Goal: Information Seeking & Learning: Find specific fact

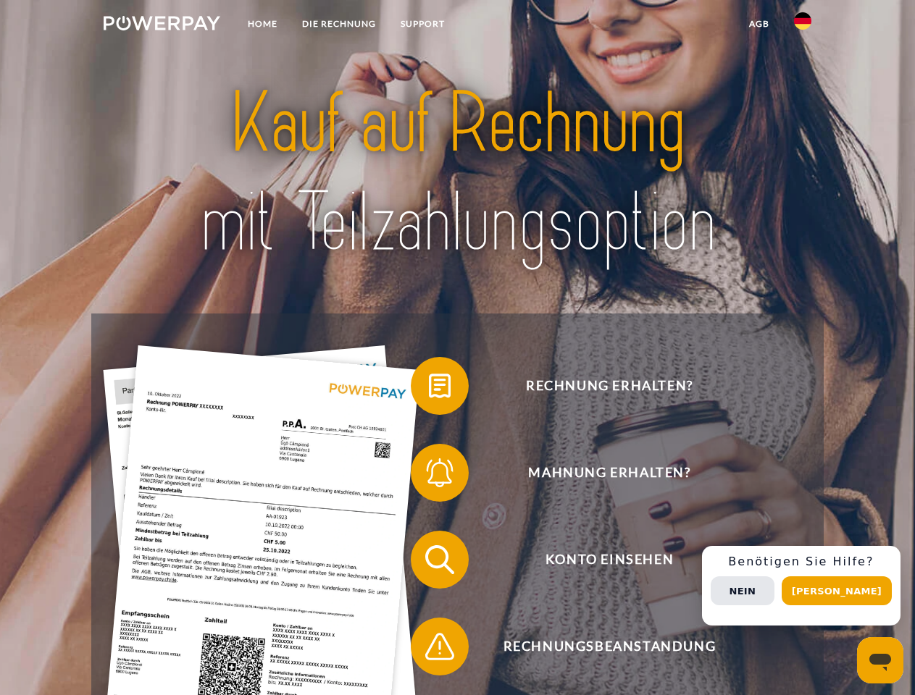
click at [162, 25] on img at bounding box center [162, 23] width 117 height 14
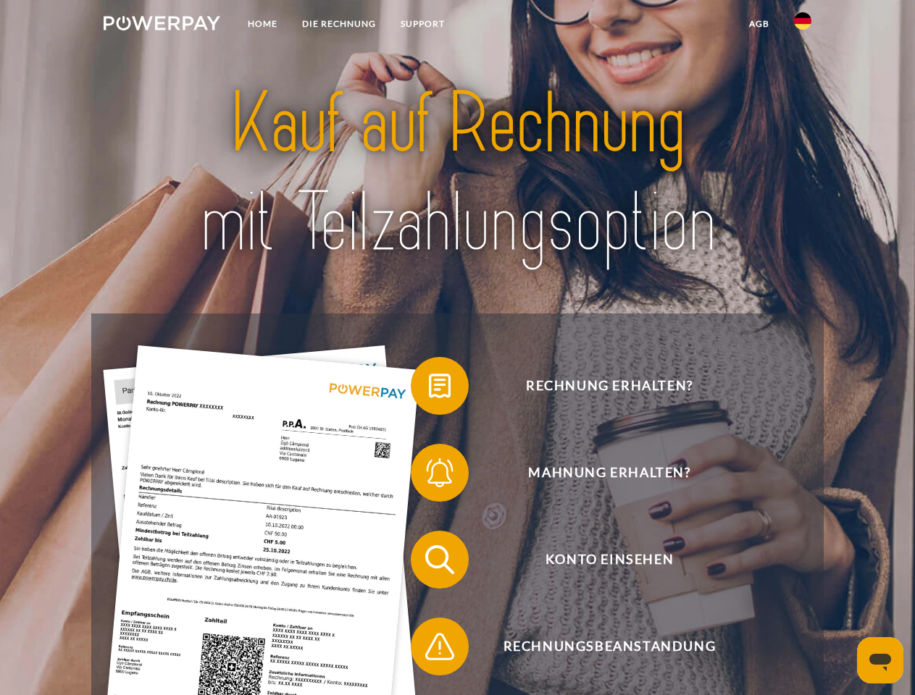
click at [802, 25] on img at bounding box center [802, 20] width 17 height 17
click at [758, 24] on link "agb" at bounding box center [759, 24] width 45 height 26
click at [429, 389] on span at bounding box center [418, 386] width 72 height 72
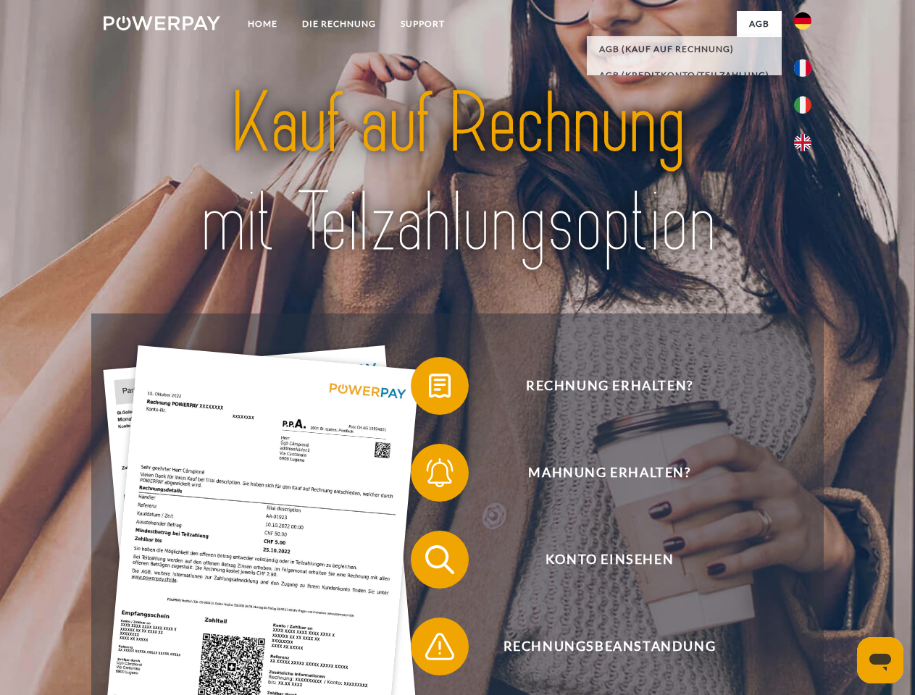
click at [429, 476] on span at bounding box center [418, 473] width 72 height 72
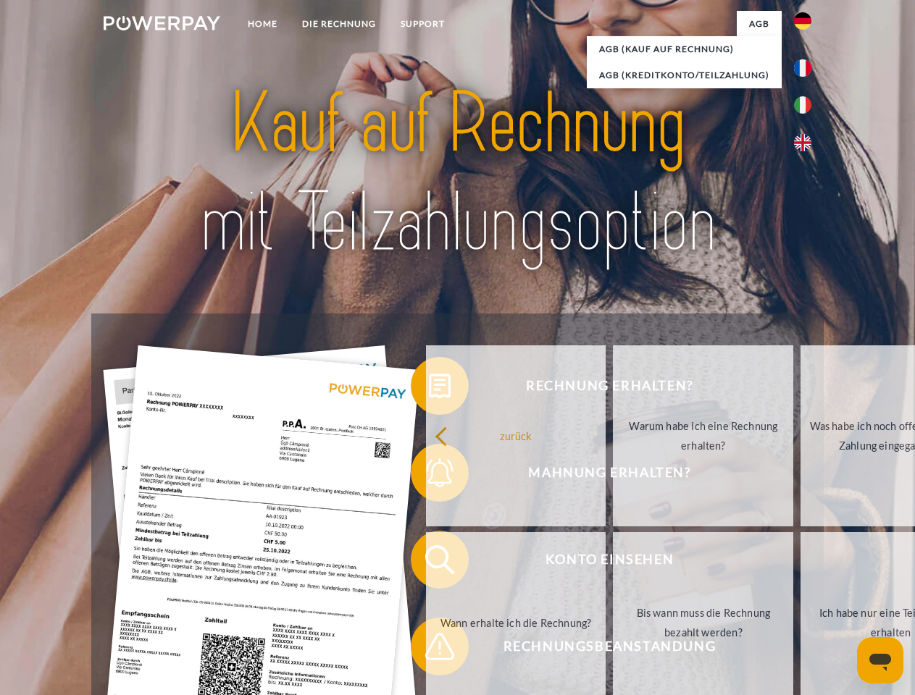
click at [613, 563] on link "Bis wann muss die Rechnung bezahlt werden?" at bounding box center [703, 622] width 180 height 181
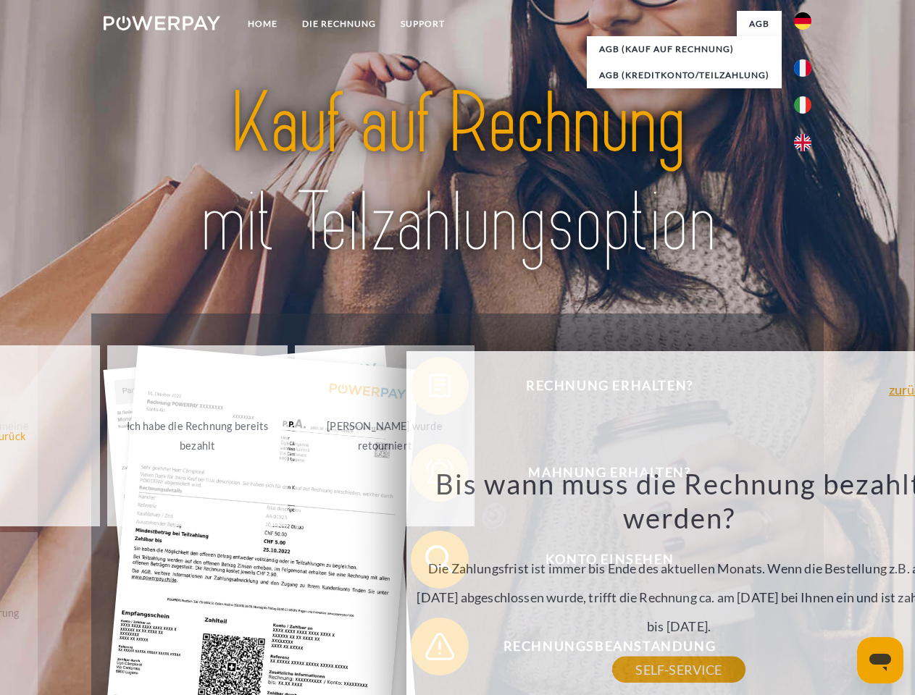
click at [429, 650] on div "Bis wann muss die Rechnung bezahlt werden? Die Zahlungsfrist ist immer bis Ende…" at bounding box center [678, 568] width 529 height 204
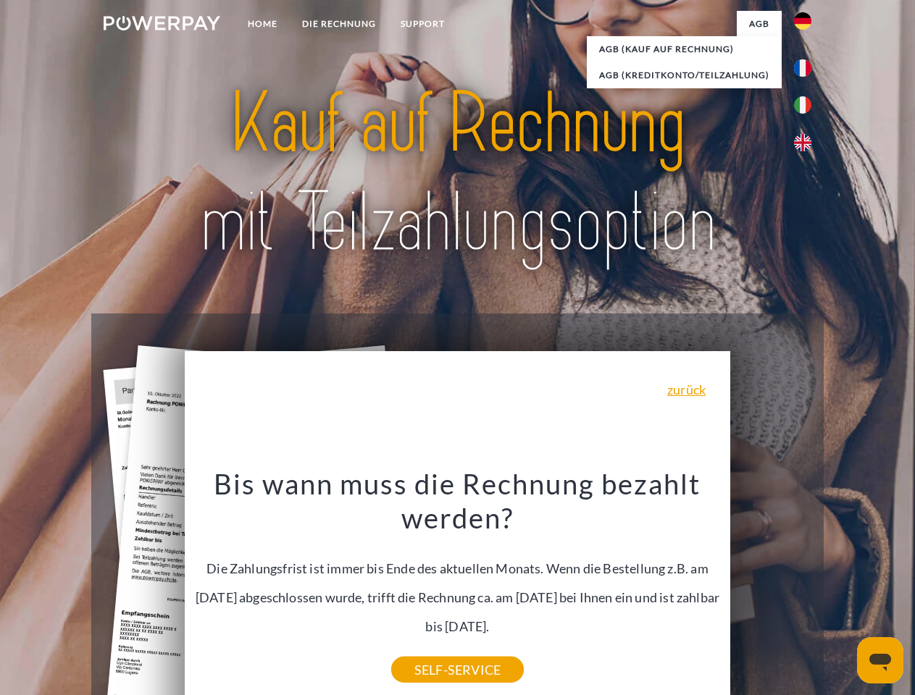
click at [806, 586] on div "Rechnung erhalten? Mahnung erhalten? Konto einsehen" at bounding box center [457, 603] width 732 height 579
click at [771, 589] on span "Konto einsehen" at bounding box center [609, 560] width 355 height 58
click at [842, 591] on header "Home DIE RECHNUNG SUPPORT" at bounding box center [457, 500] width 915 height 1000
